Goal: Communication & Community: Share content

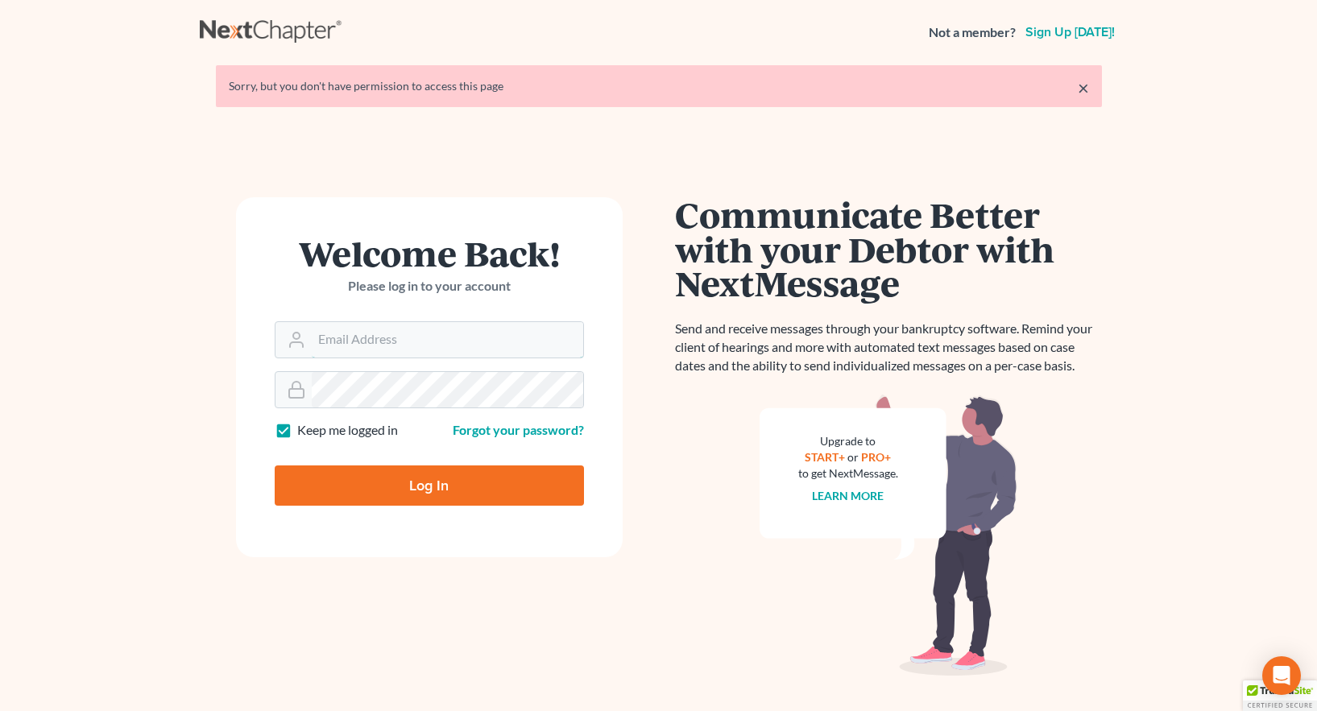
type input "[EMAIL_ADDRESS][DOMAIN_NAME]"
click at [433, 490] on input "Log In" at bounding box center [429, 485] width 309 height 40
type input "Thinking..."
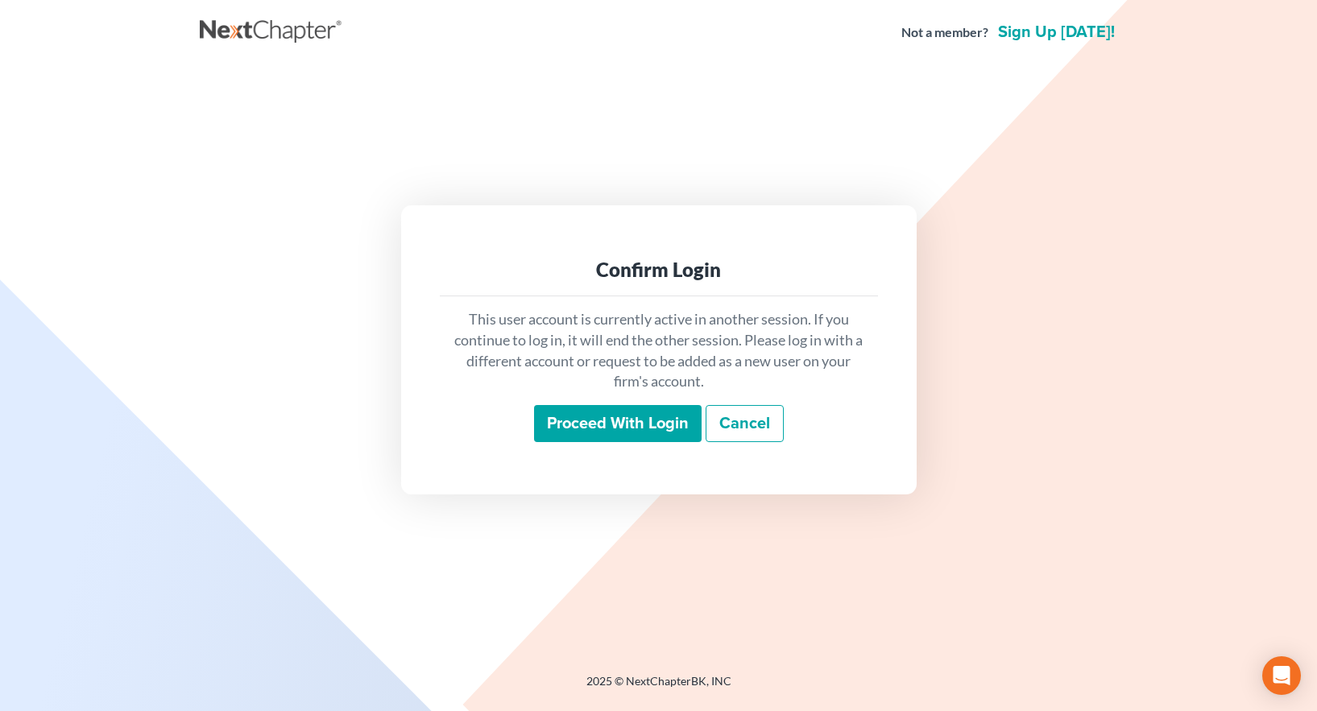
click at [610, 419] on input "Proceed with login" at bounding box center [617, 423] width 167 height 37
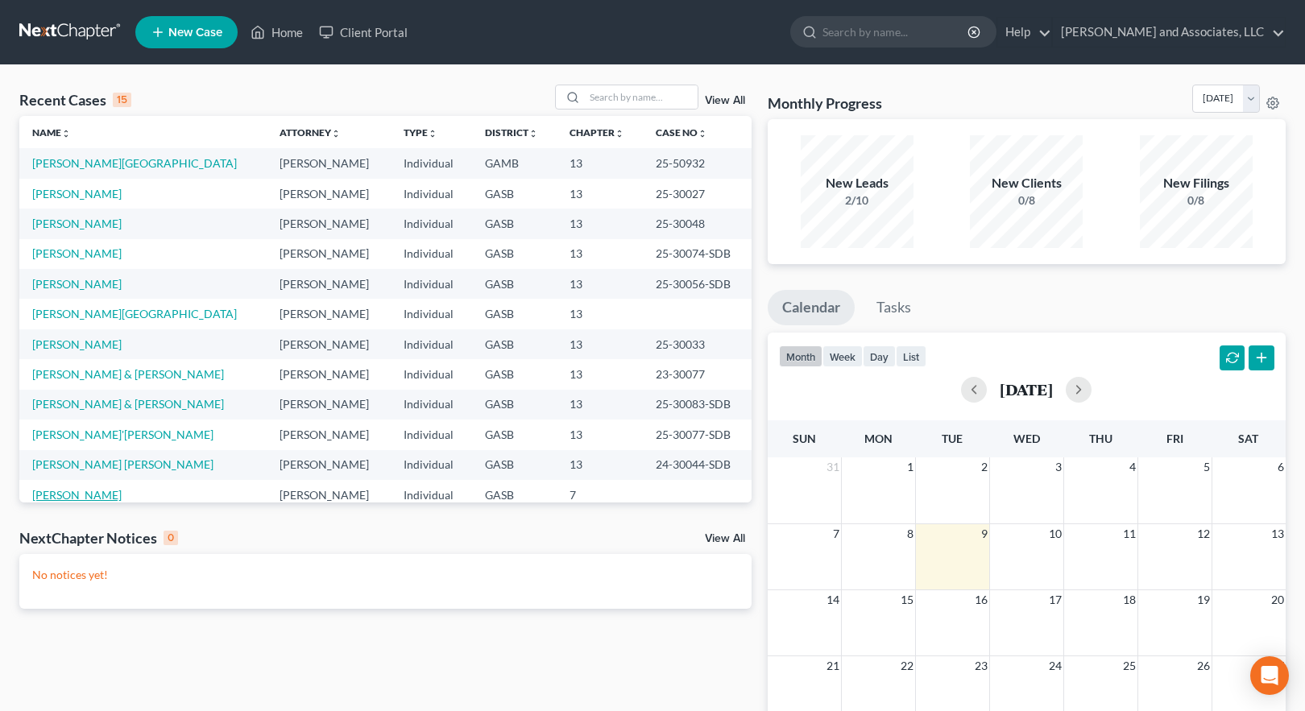
click at [87, 498] on link "[PERSON_NAME]" at bounding box center [76, 495] width 89 height 14
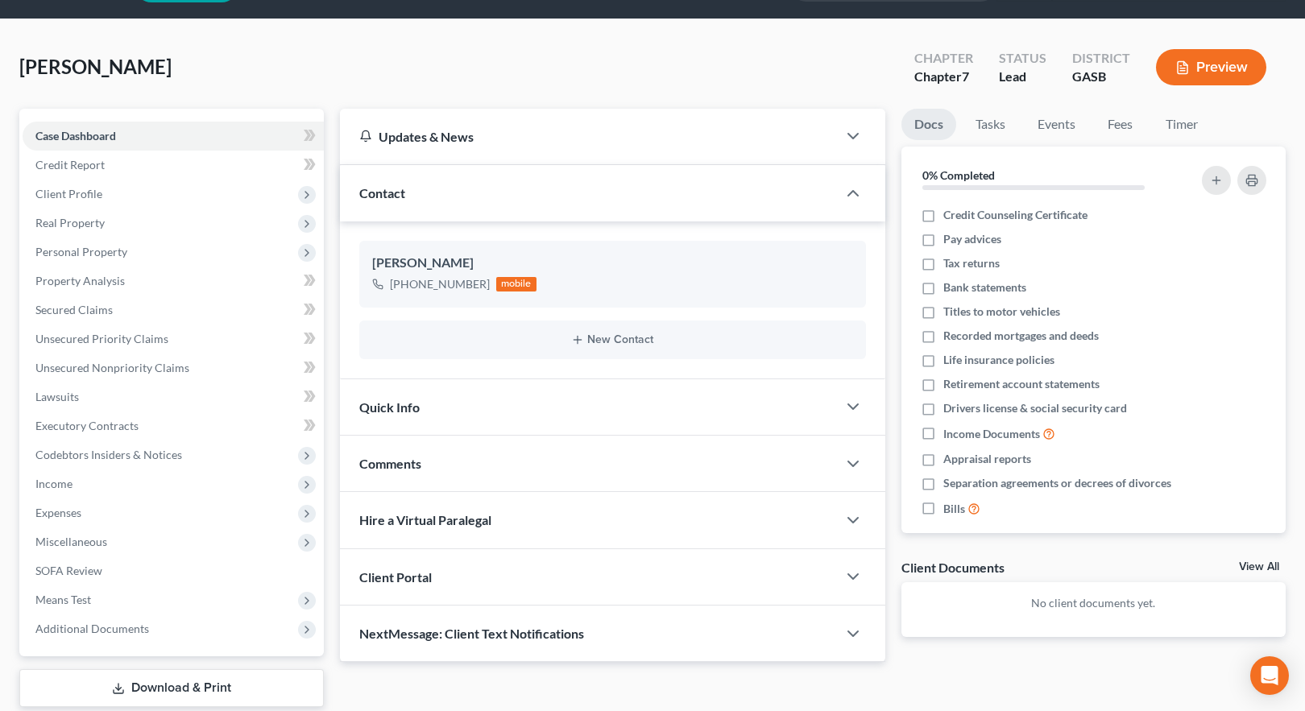
scroll to position [145, 0]
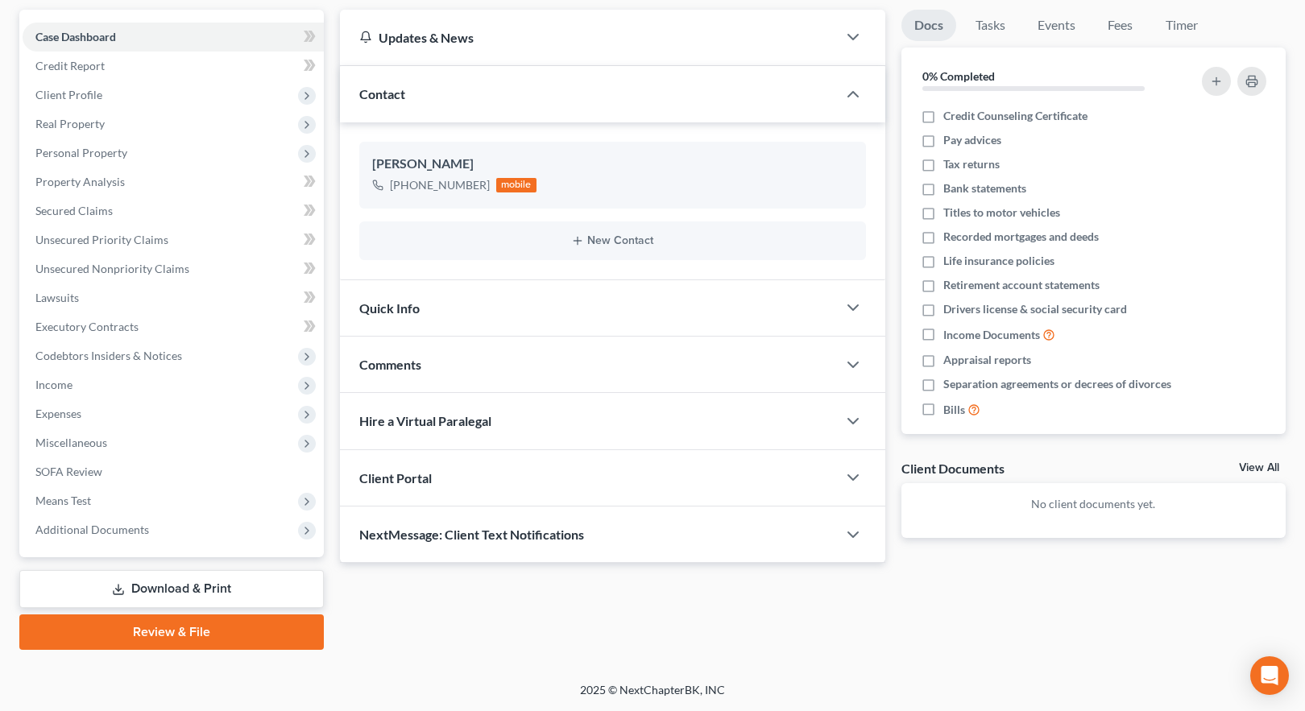
click at [419, 533] on span "NextMessage: Client Text Notifications" at bounding box center [471, 534] width 225 height 15
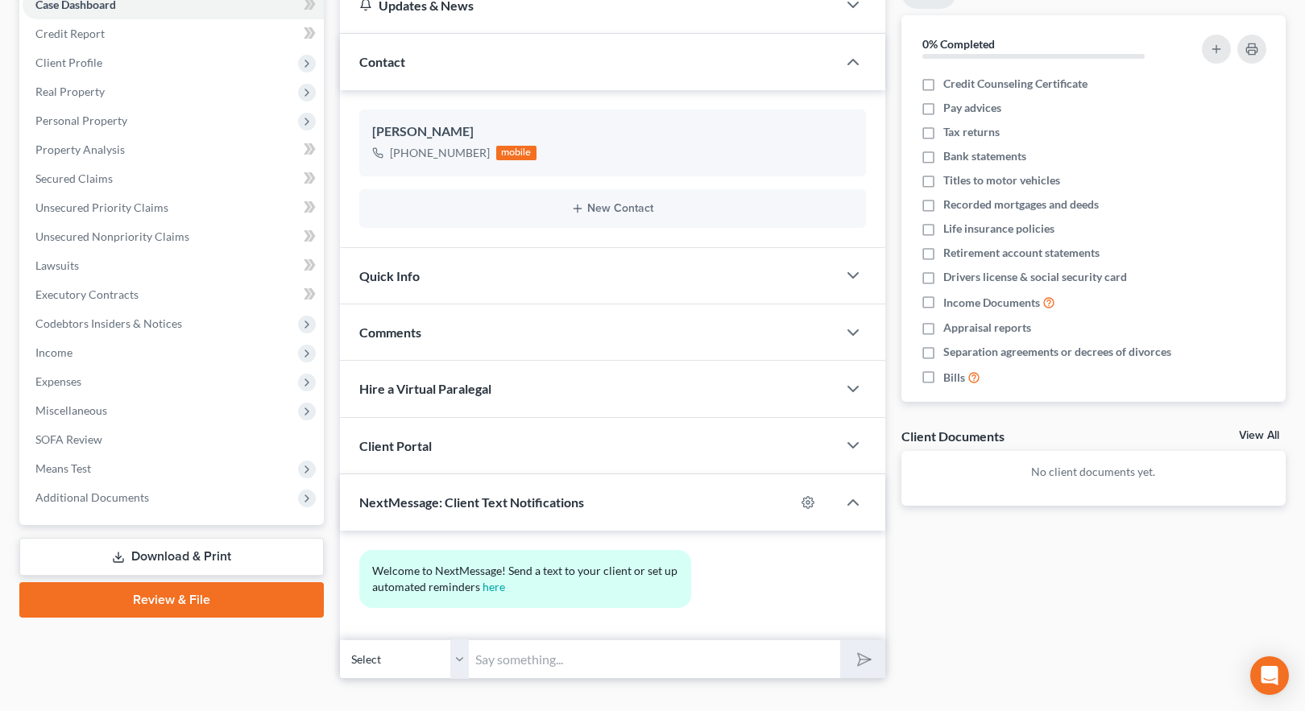
scroll to position [206, 0]
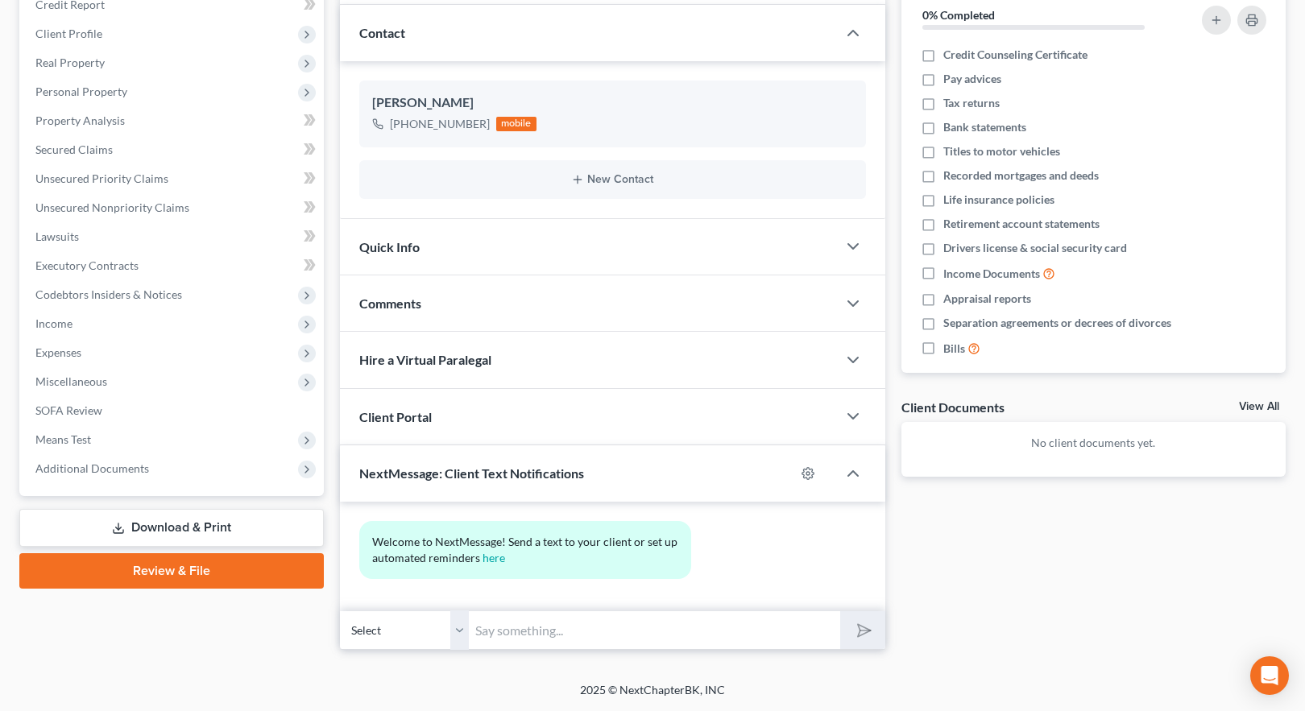
click at [478, 627] on input "text" at bounding box center [654, 629] width 371 height 39
drag, startPoint x: 497, startPoint y: 627, endPoint x: 530, endPoint y: 632, distance: 33.4
click at [530, 632] on input "Ms. Coley, this is Marshay from Atty Walker's office. We want to remind you tha…" at bounding box center [654, 629] width 371 height 39
click at [576, 629] on input "Ms. Sherrod, this is Marshay from Atty Walker's office. Just want to remind you…" at bounding box center [654, 629] width 371 height 39
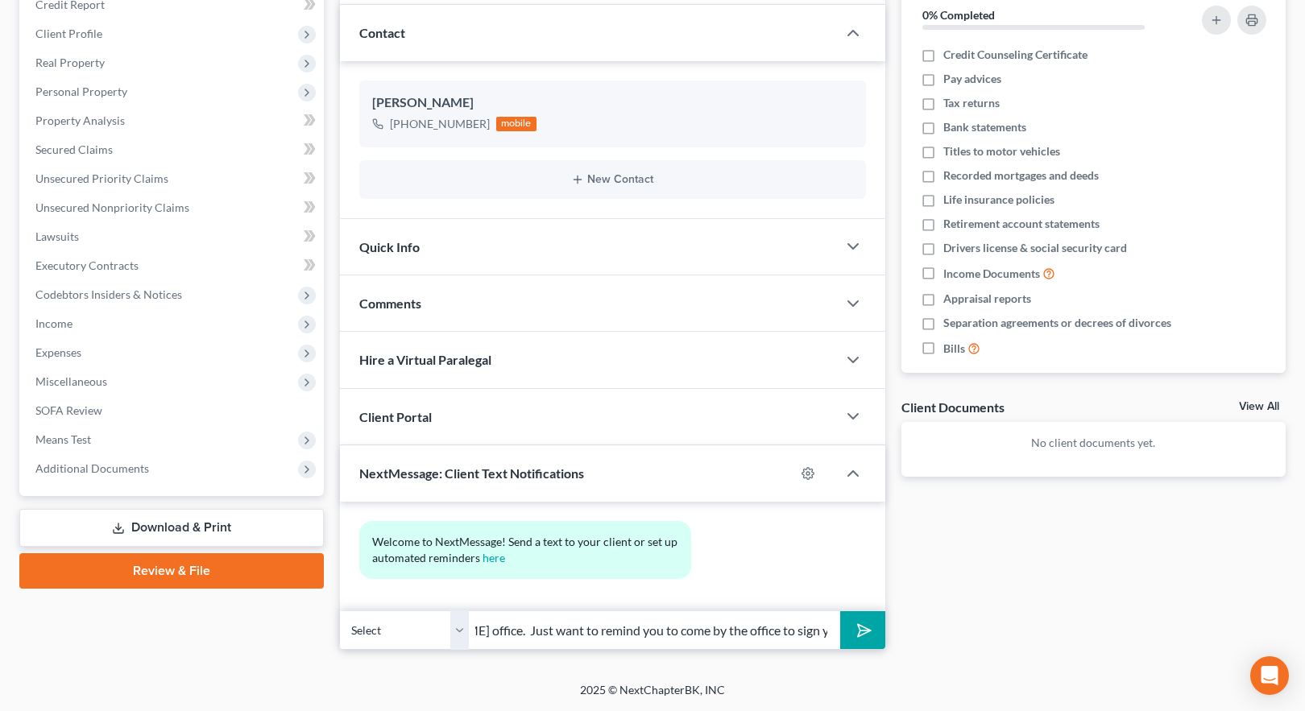
scroll to position [0, 478]
type input "Good morning, Ms. Sherrod, this is Marshay from Atty Walker's office. Just want…"
click at [862, 631] on icon "submit" at bounding box center [861, 630] width 23 height 23
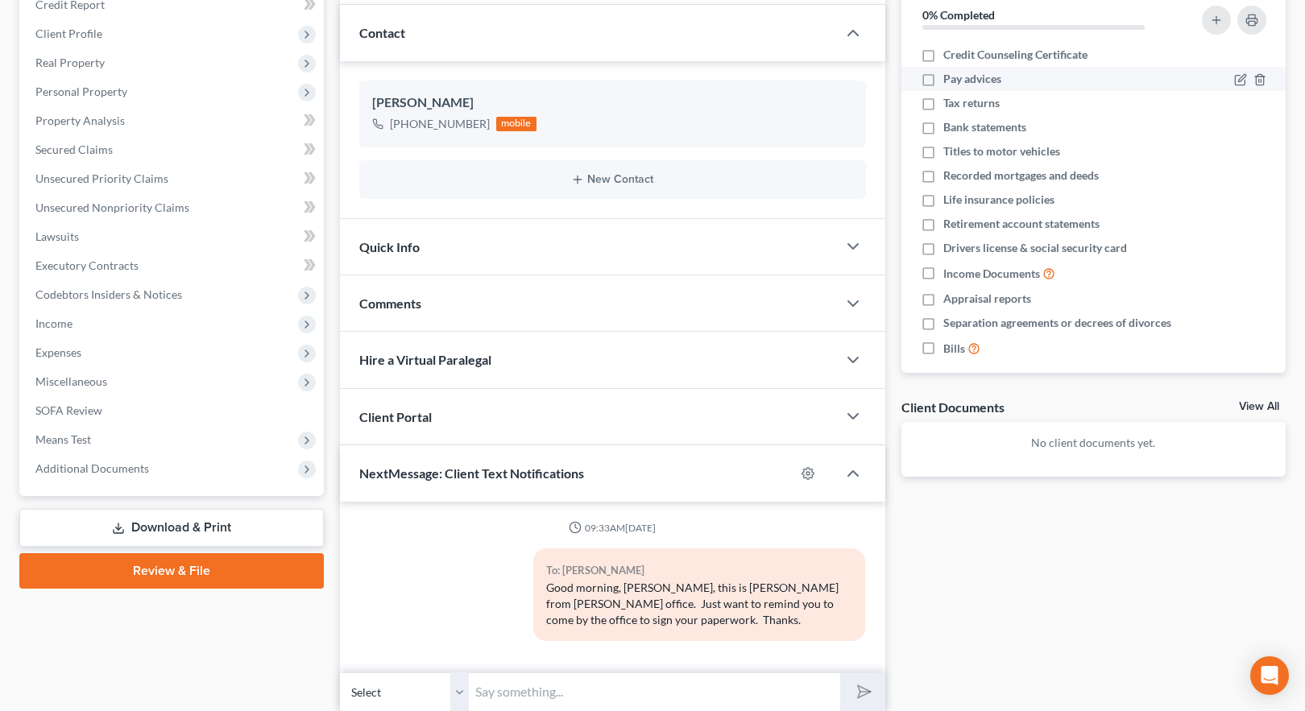
drag, startPoint x: 926, startPoint y: 52, endPoint x: 930, endPoint y: 77, distance: 26.1
click at [943, 55] on label "Credit Counseling Certificate" at bounding box center [1015, 55] width 144 height 16
click at [949, 55] on input "Credit Counseling Certificate" at bounding box center [954, 52] width 10 height 10
checkbox input "true"
click at [943, 79] on label "Pay advices" at bounding box center [972, 79] width 58 height 16
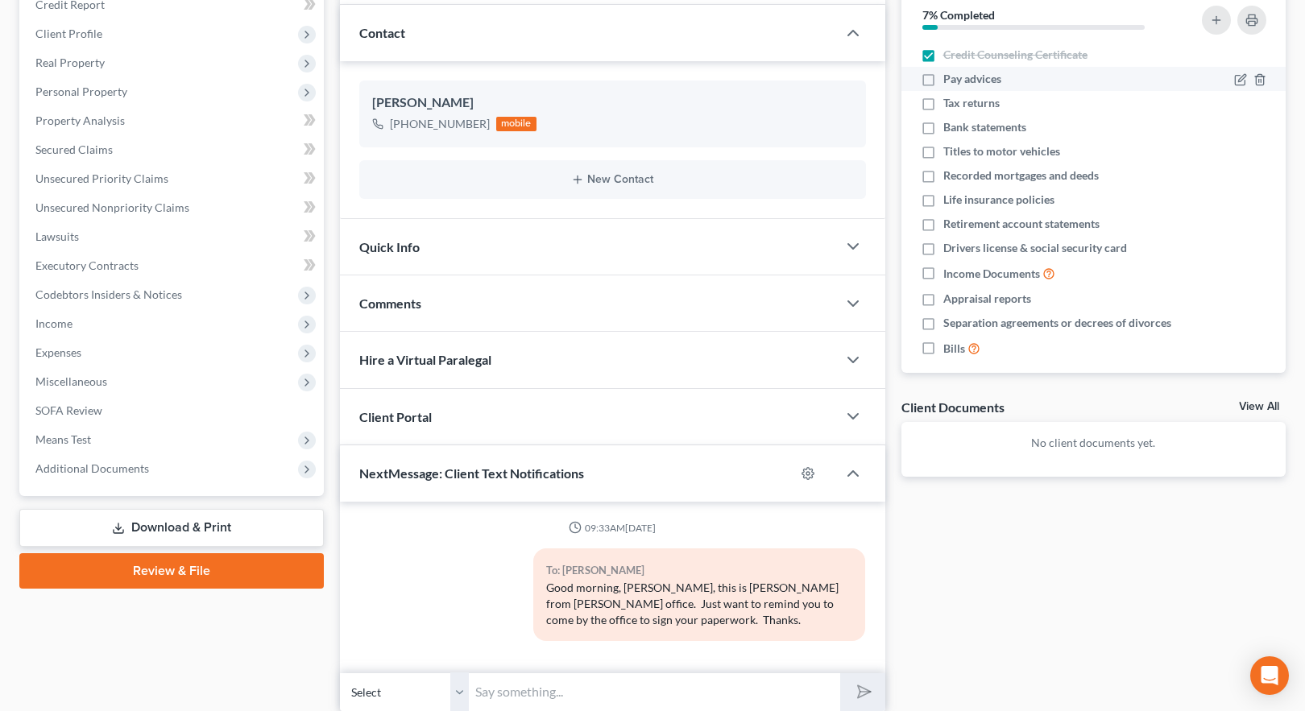
click at [949, 79] on input "Pay advices" at bounding box center [954, 76] width 10 height 10
checkbox input "true"
click at [943, 102] on label "Tax returns" at bounding box center [971, 103] width 56 height 16
click at [949, 102] on input "Tax returns" at bounding box center [954, 100] width 10 height 10
checkbox input "true"
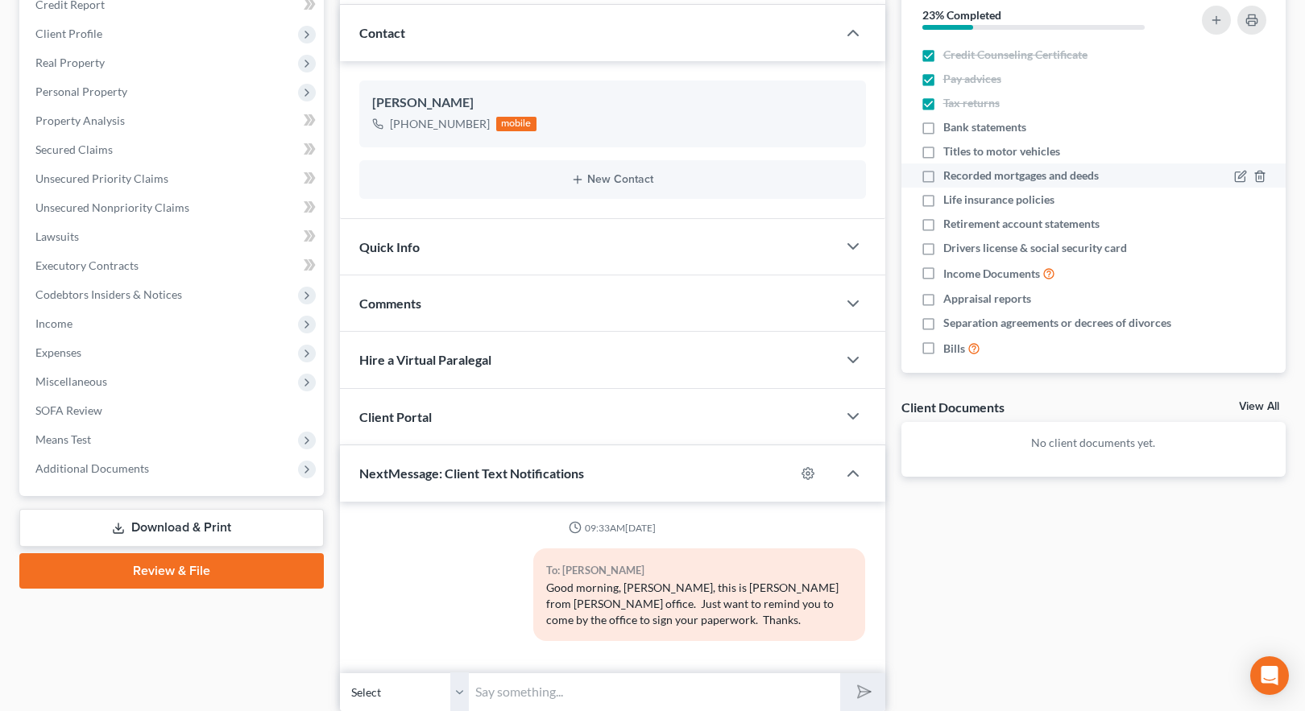
click at [943, 176] on label "Recorded mortgages and deeds" at bounding box center [1020, 175] width 155 height 16
click at [949, 176] on input "Recorded mortgages and deeds" at bounding box center [954, 172] width 10 height 10
checkbox input "true"
click at [943, 242] on label "Drivers license & social security card" at bounding box center [1035, 248] width 184 height 16
click at [949, 242] on input "Drivers license & social security card" at bounding box center [954, 245] width 10 height 10
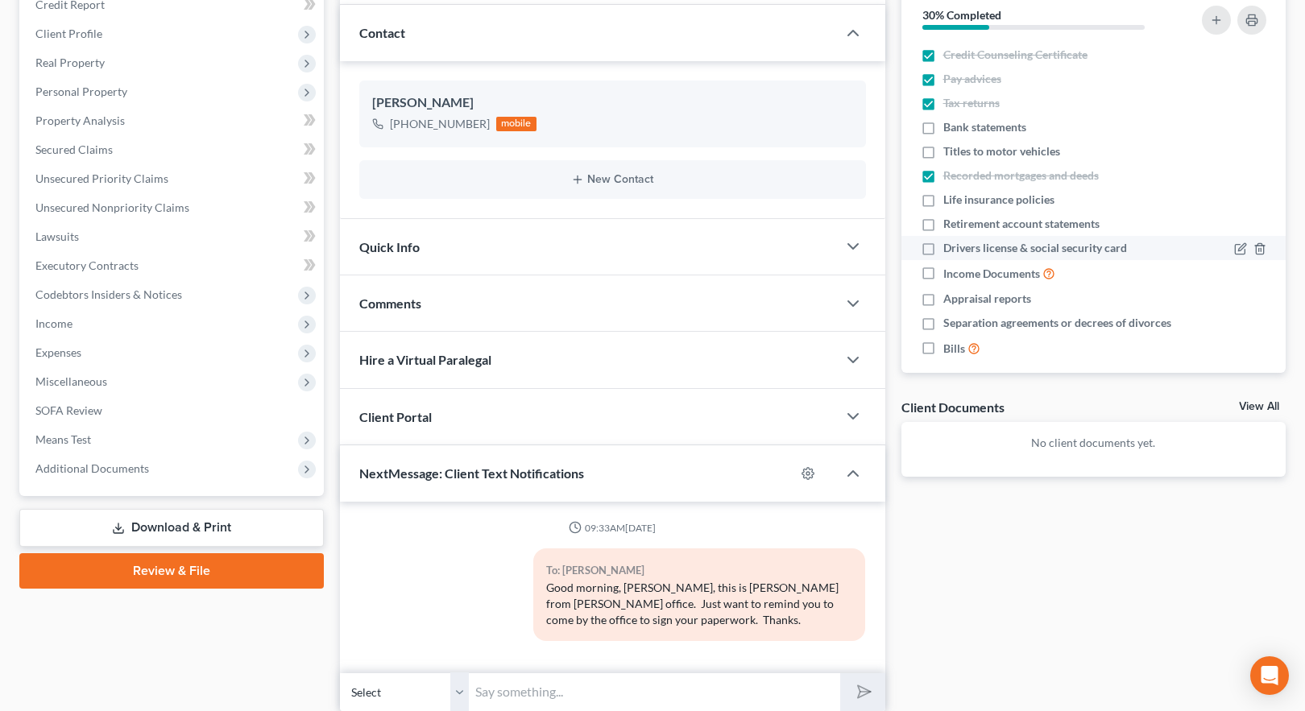
checkbox input "true"
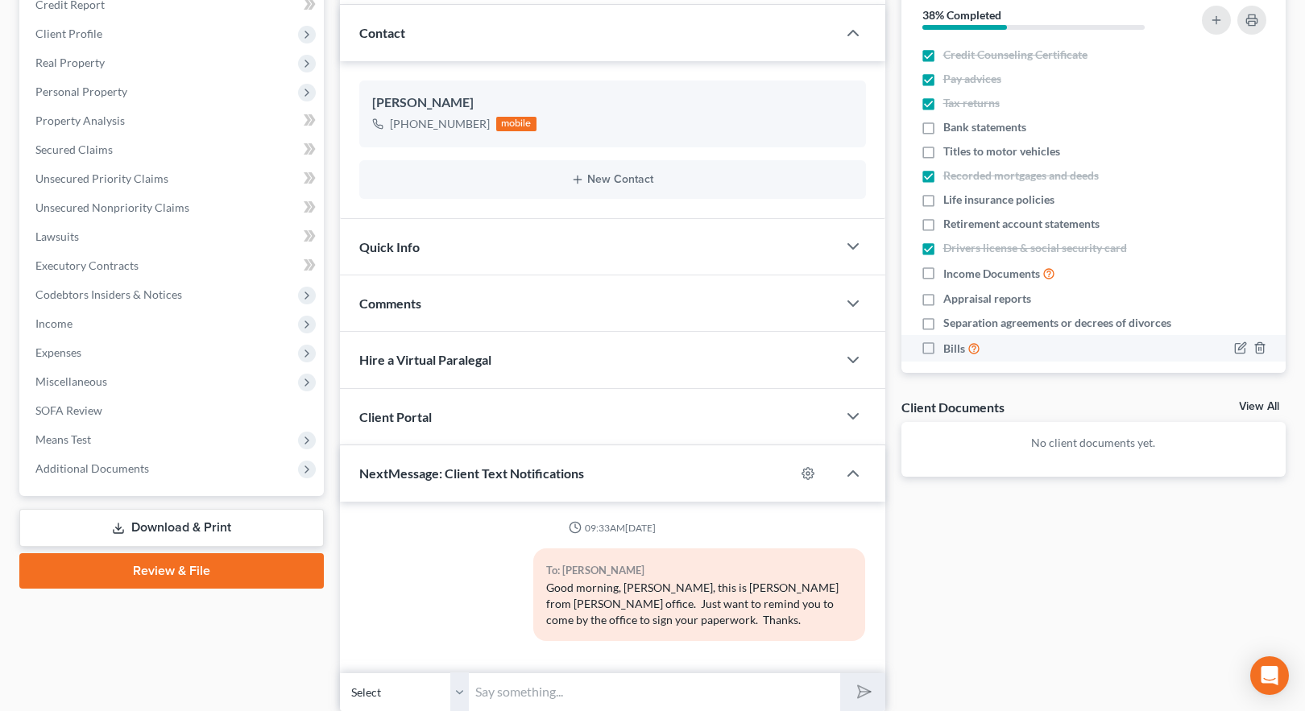
click at [943, 358] on label "Bills" at bounding box center [961, 348] width 37 height 19
click at [949, 349] on input "Bills" at bounding box center [954, 344] width 10 height 10
checkbox input "true"
